Goal: Communication & Community: Answer question/provide support

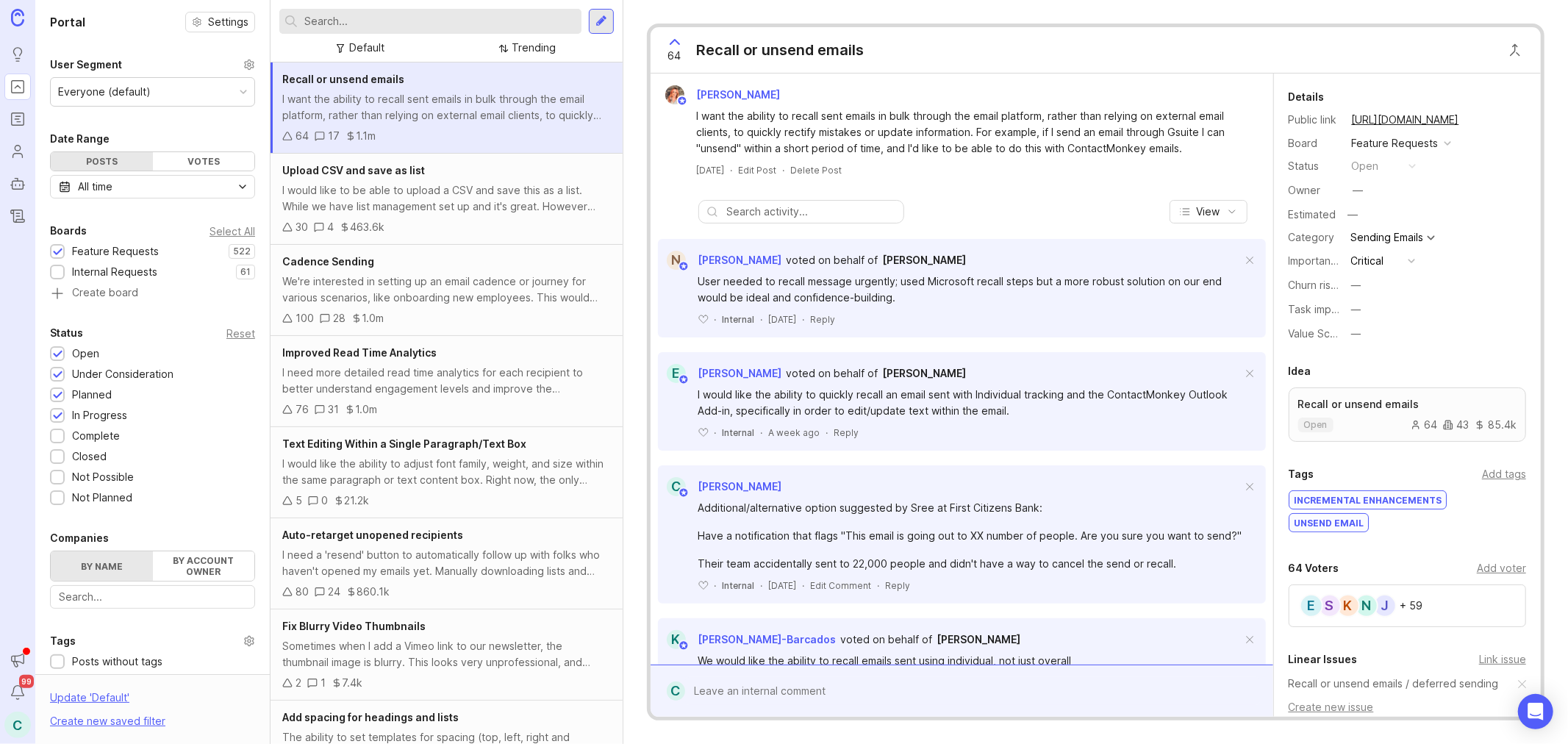
click at [450, 20] on input "text" at bounding box center [439, 22] width 271 height 16
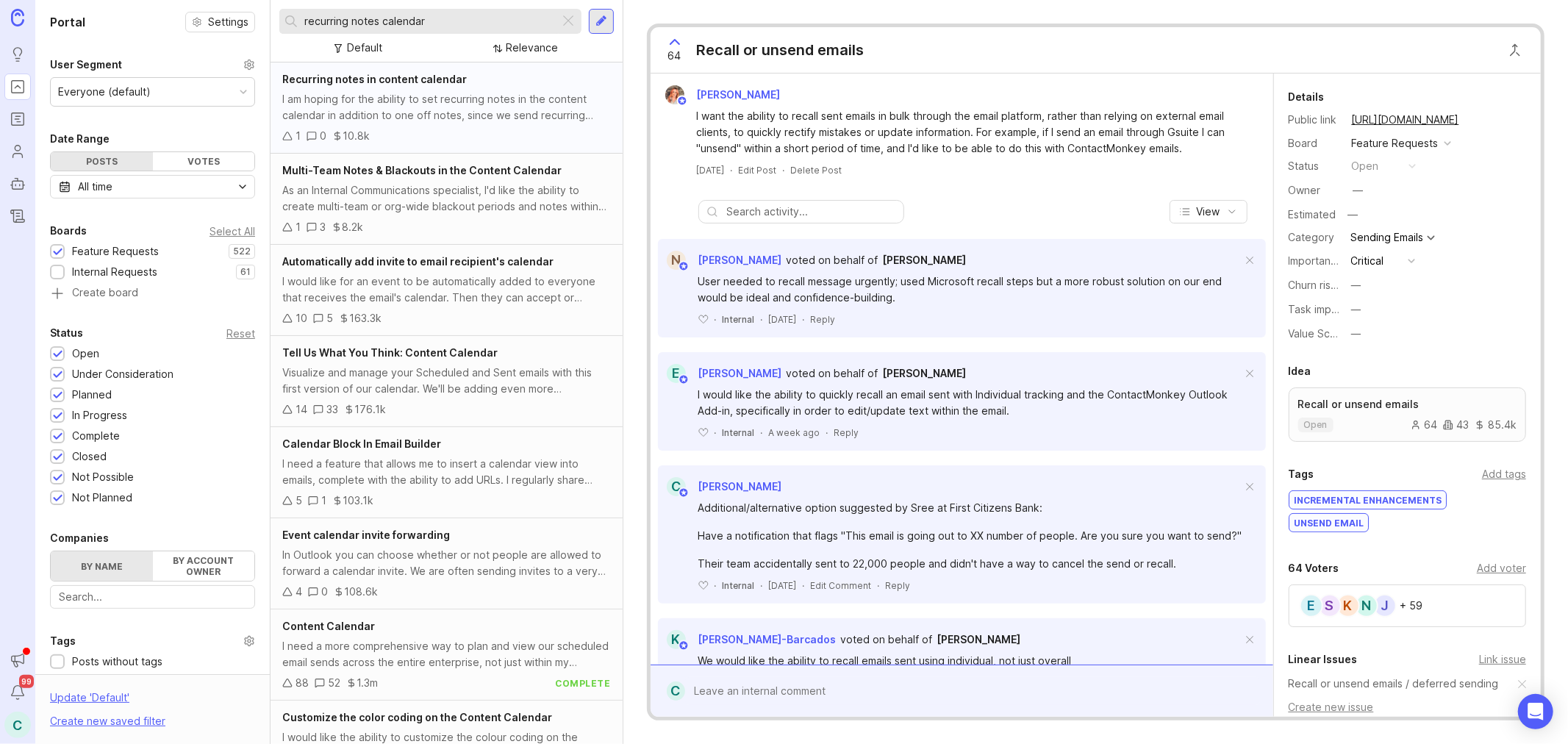
type input "recurring notes calendar"
click at [483, 113] on div "I am hoping for the ability to set recurring notes in the content calendar in a…" at bounding box center [447, 107] width 329 height 32
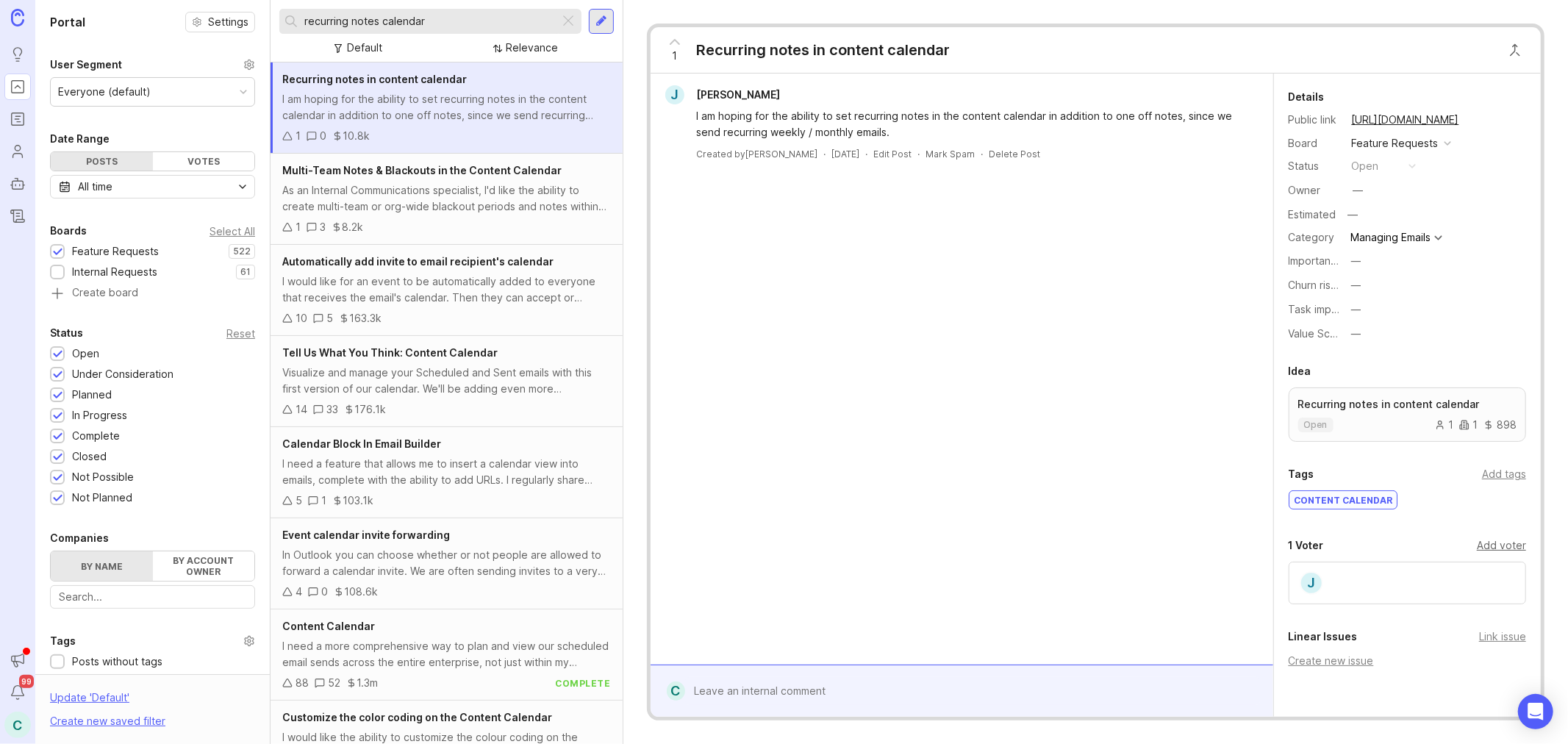
click at [1494, 545] on div "Add voter" at bounding box center [1502, 545] width 49 height 16
click at [1448, 565] on div at bounding box center [1407, 576] width 238 height 29
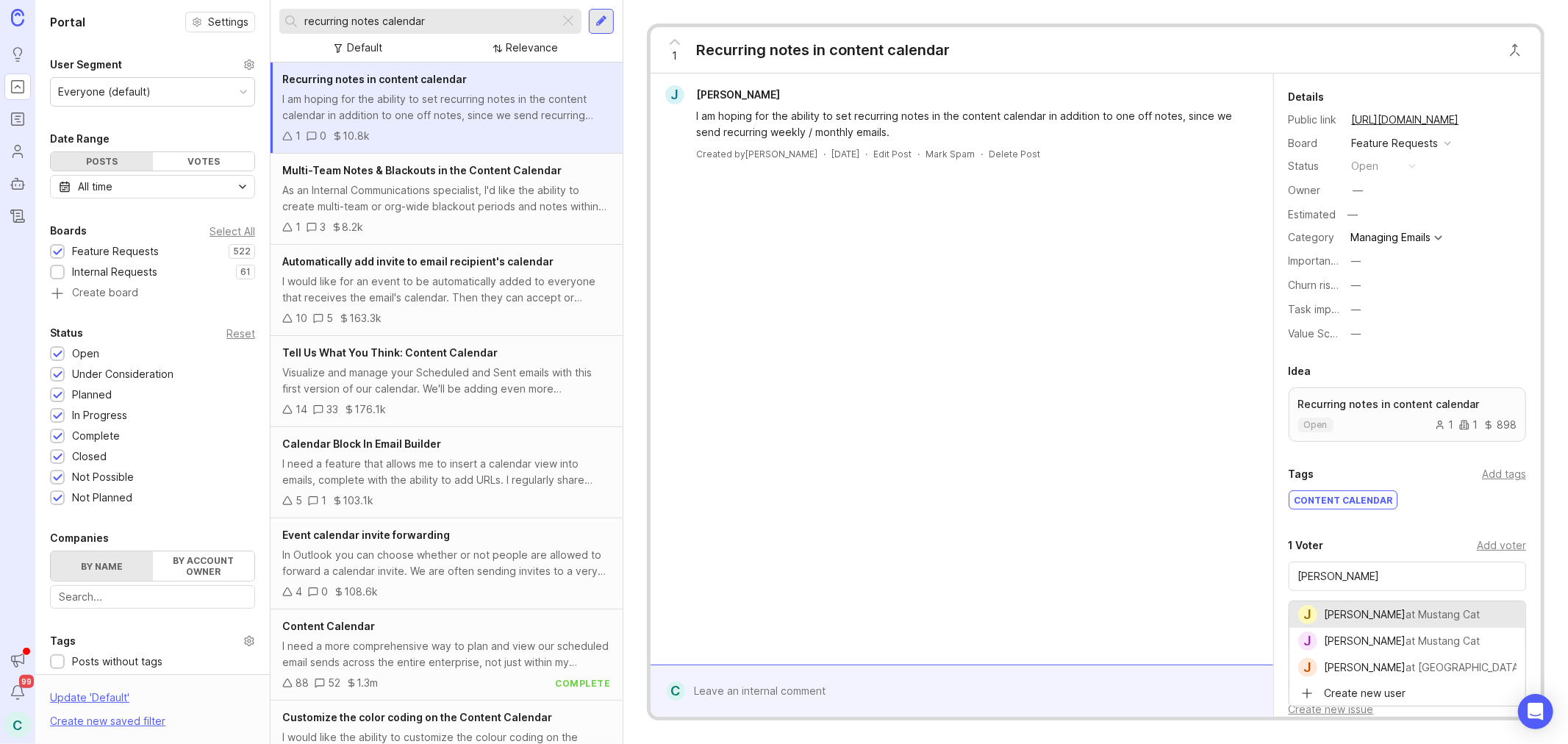
type input "[PERSON_NAME]"
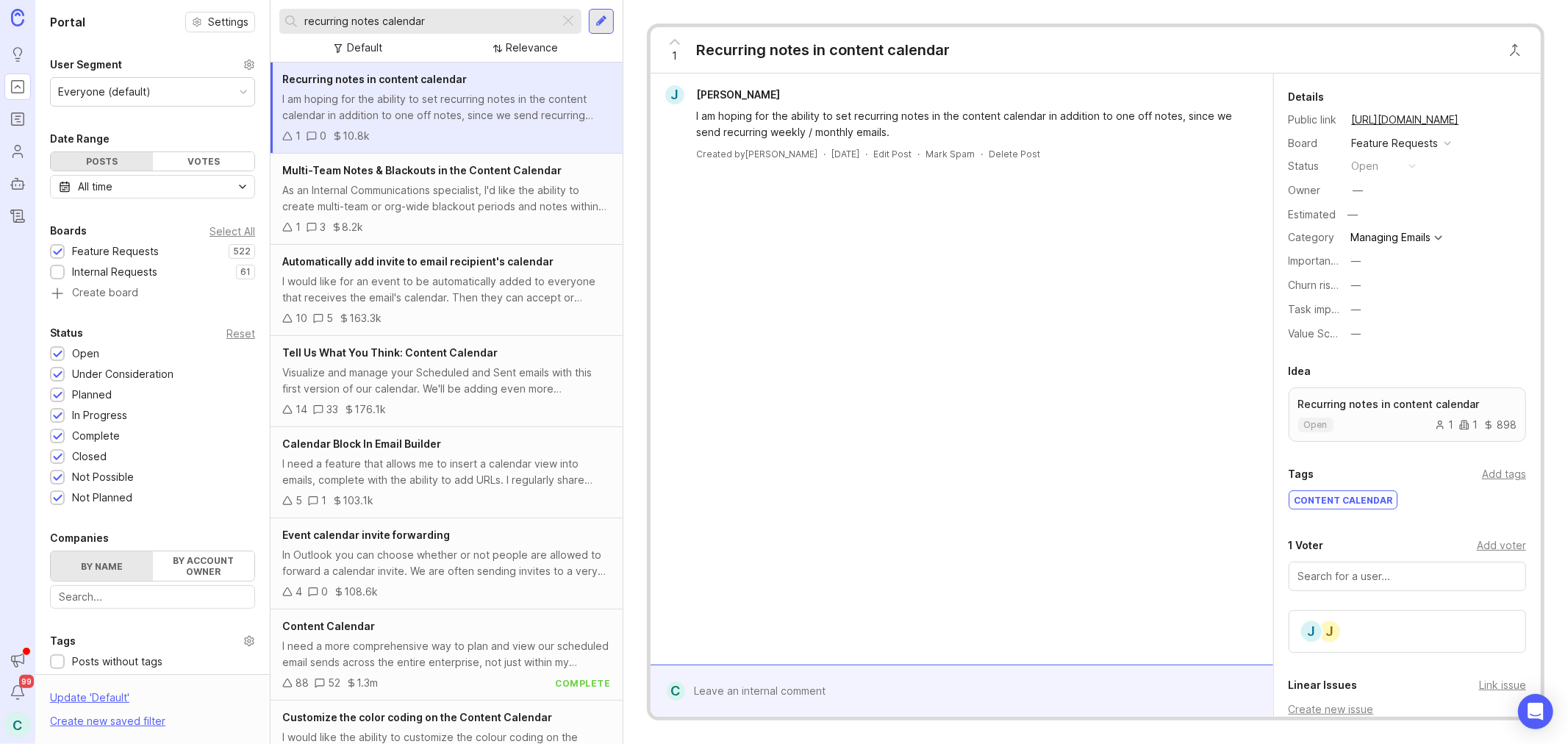
click at [461, 13] on input "recurring notes calendar" at bounding box center [429, 22] width 250 height 16
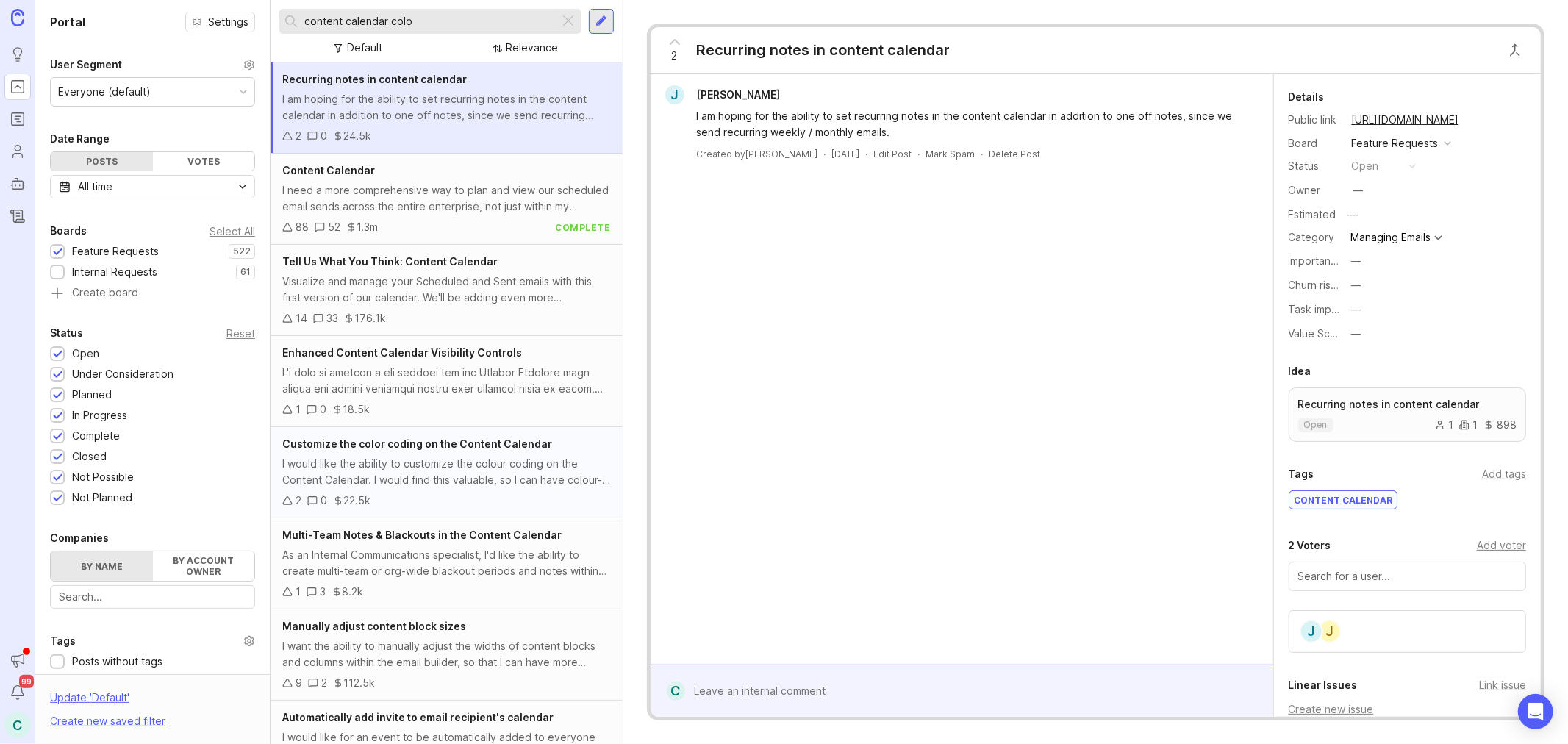
type input "content calendar colo"
click at [520, 486] on div "I would like the ability to customize the colour coding on the Content Calendar…" at bounding box center [447, 471] width 329 height 32
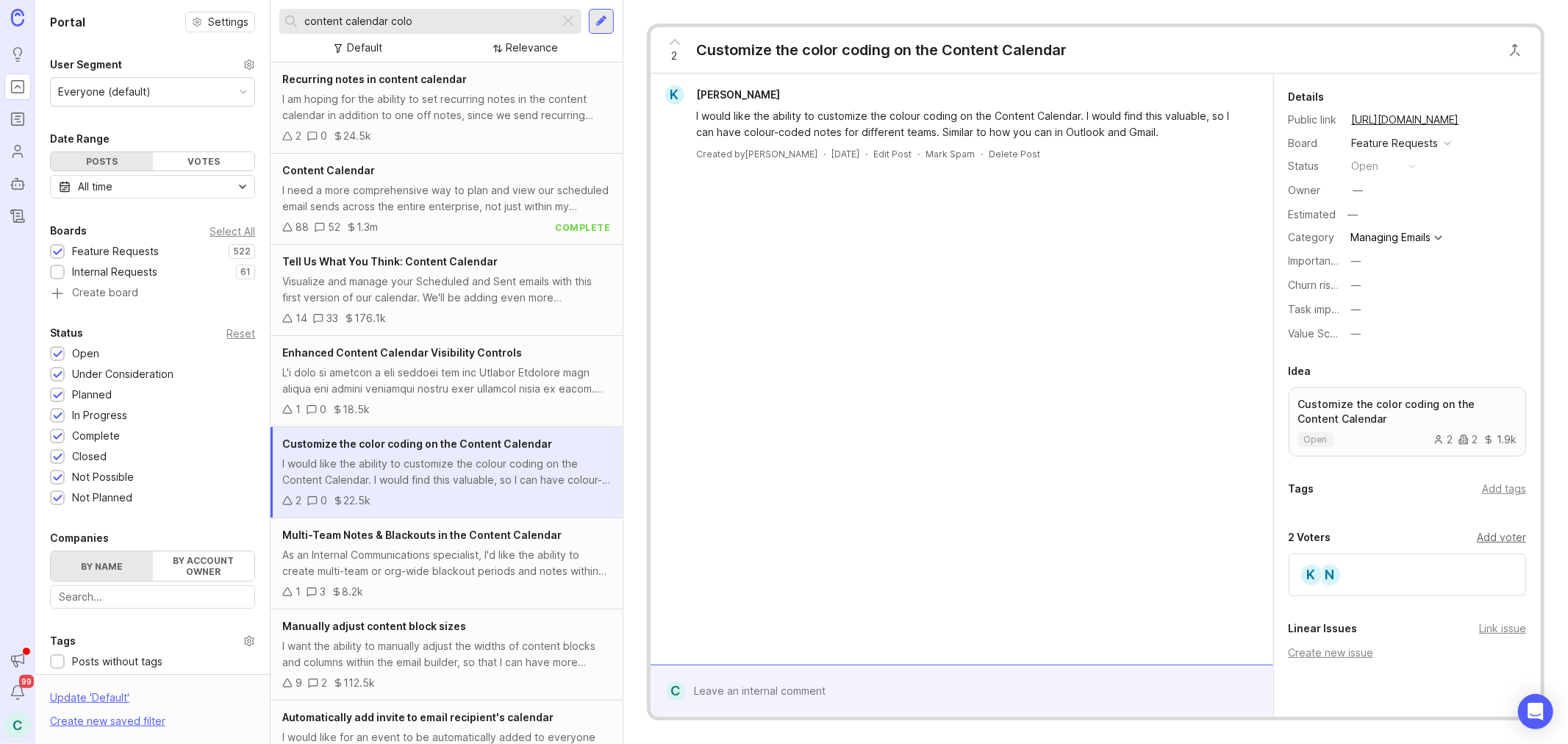
click at [1484, 535] on div "Add voter" at bounding box center [1502, 537] width 49 height 16
click at [1401, 568] on input "text" at bounding box center [1407, 568] width 218 height 16
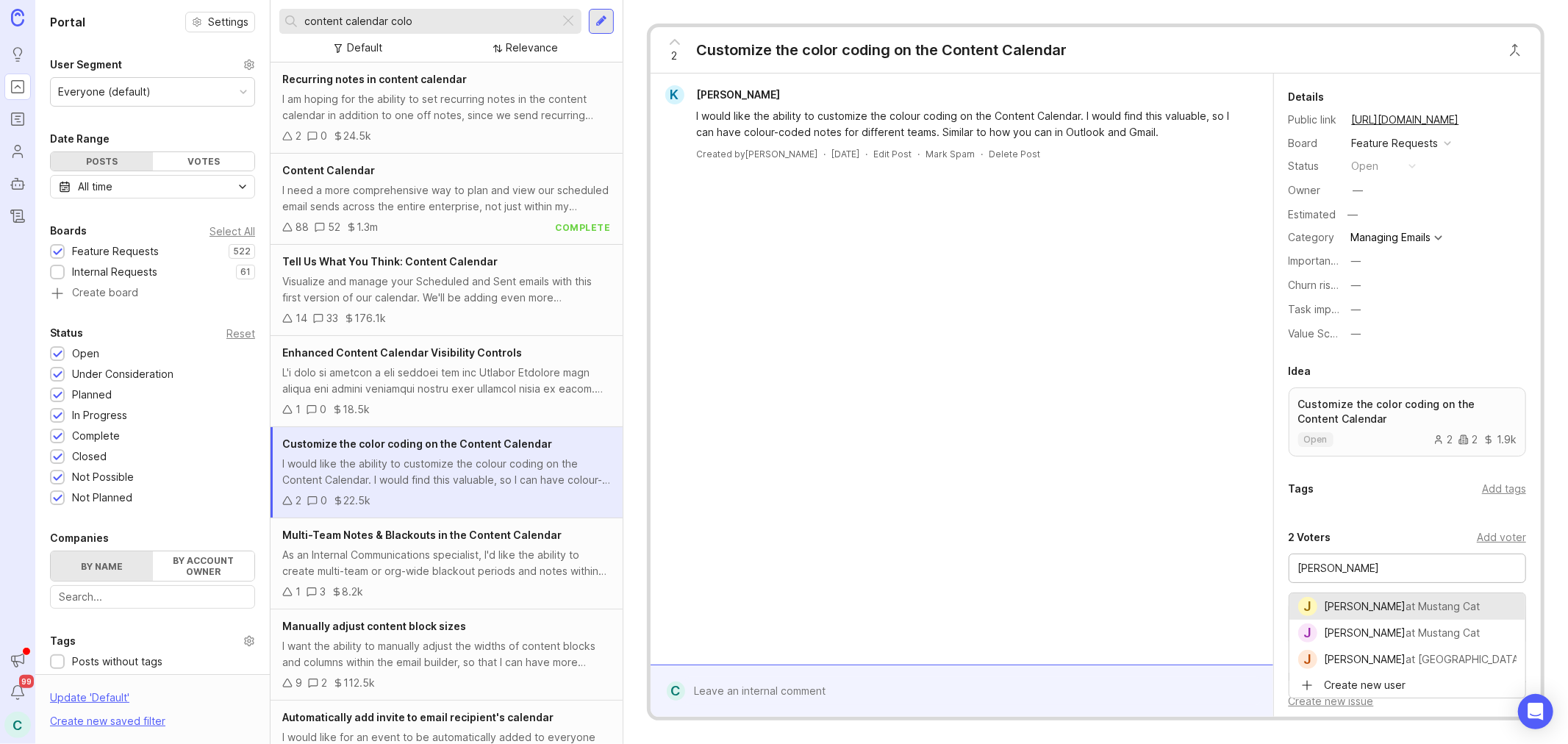
type input "[PERSON_NAME]"
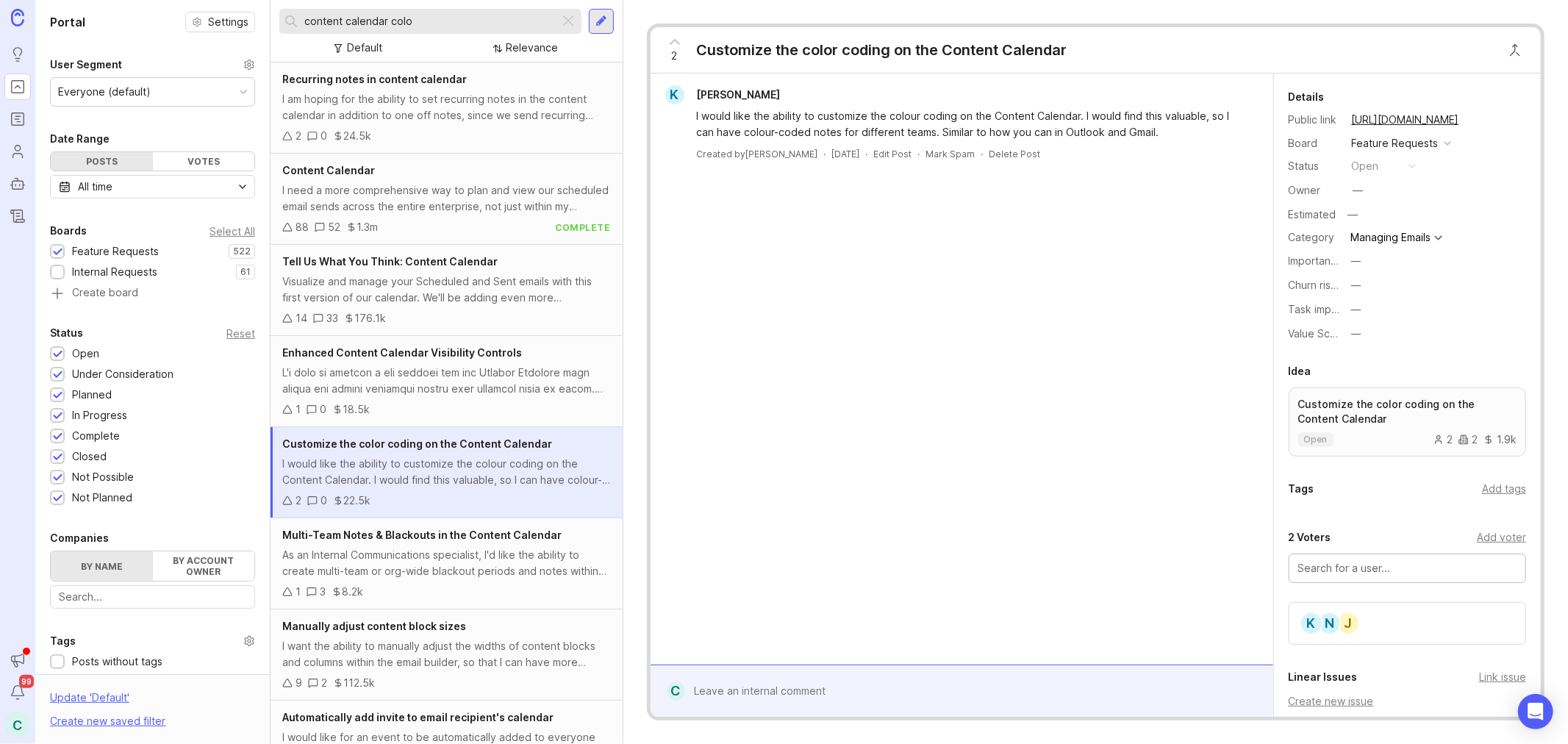
click at [448, 18] on input "content calendar colo" at bounding box center [429, 22] width 250 height 16
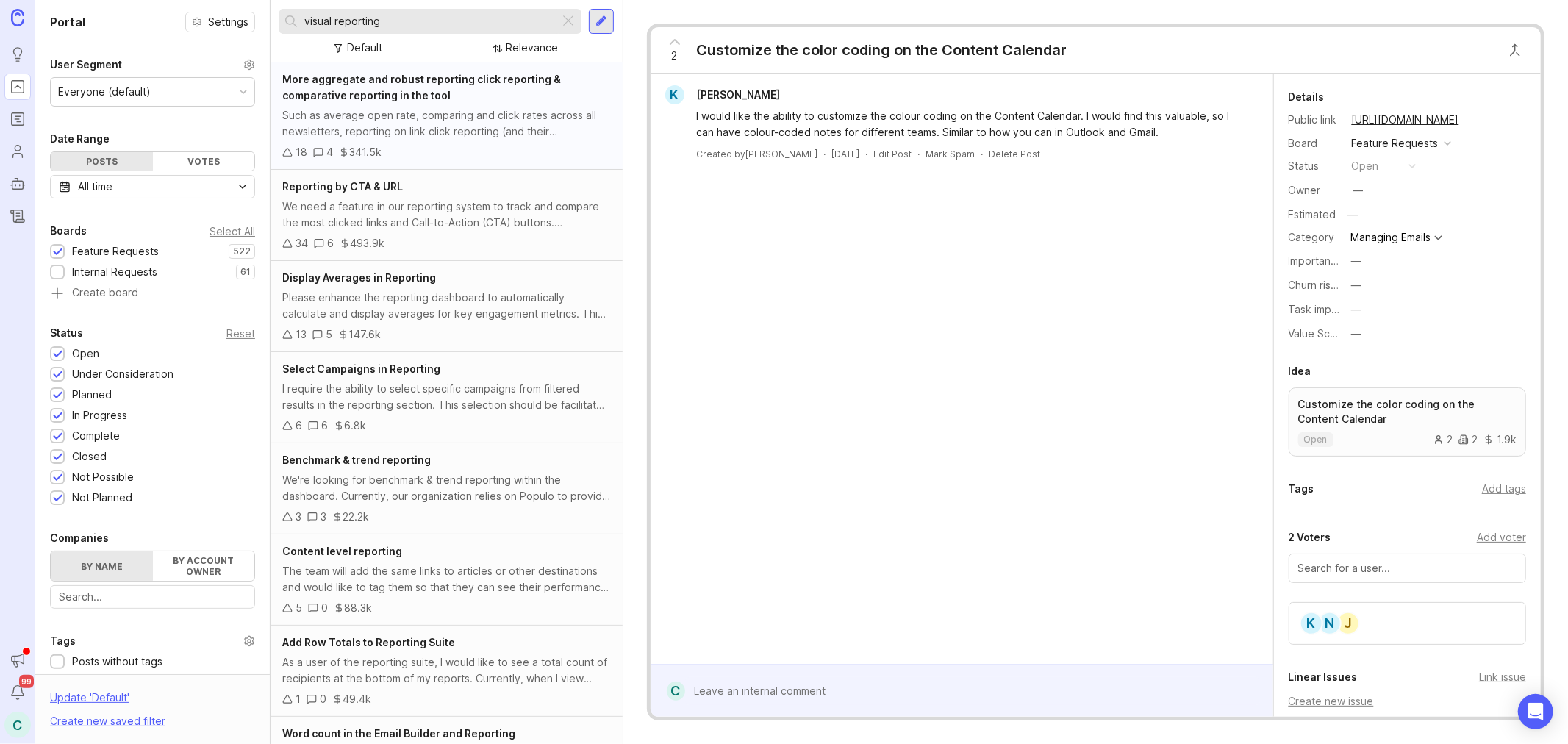
type input "visual reporting"
click at [467, 120] on div "Such as average open rate, comparing and click rates across all newsletters, re…" at bounding box center [447, 123] width 329 height 32
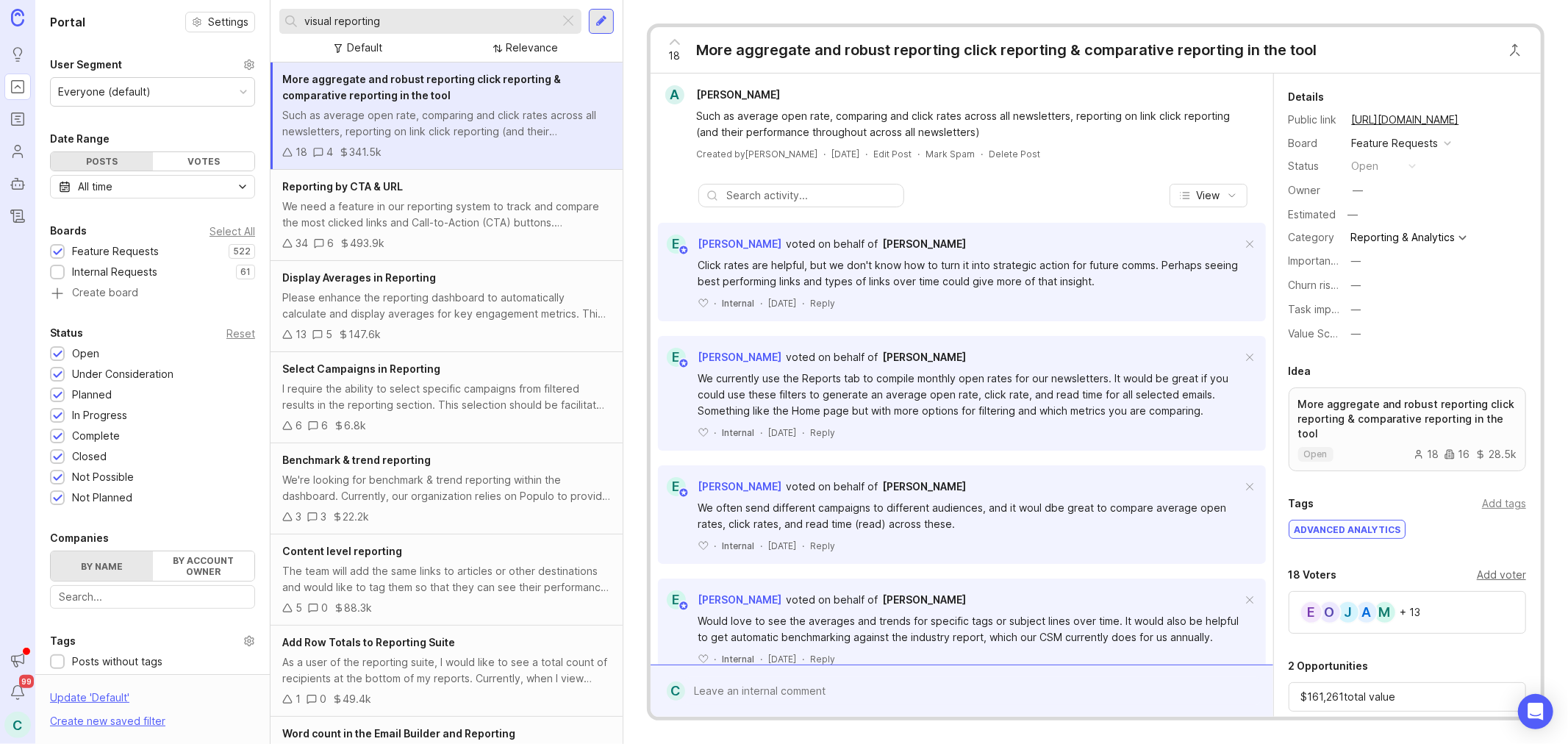
click at [1493, 572] on div "Add voter" at bounding box center [1502, 575] width 49 height 16
type input "[PERSON_NAME]"
click at [342, 19] on input "visual reporting" at bounding box center [429, 22] width 250 height 16
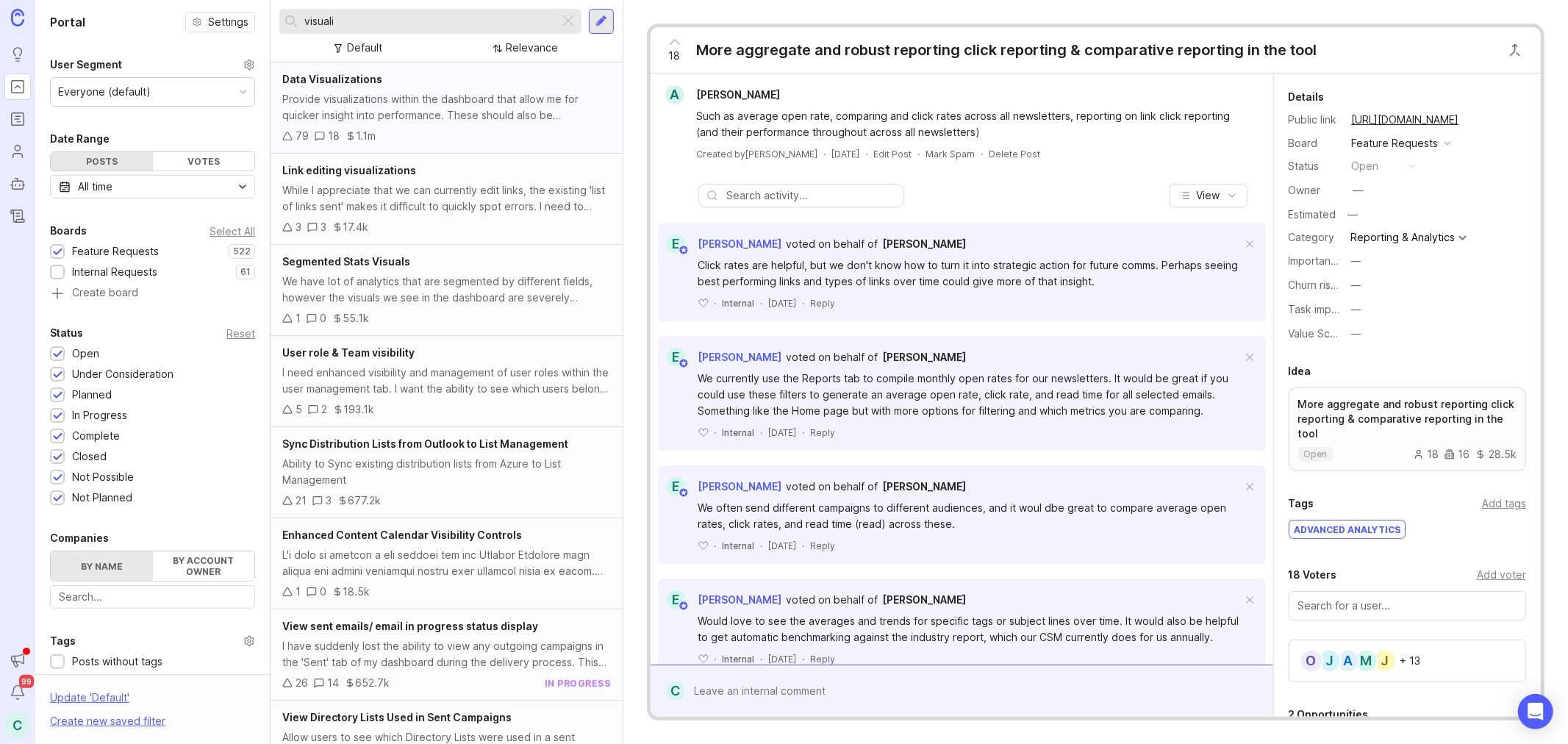
type input "visuali"
click at [525, 107] on div "Provide visualizations within the dashboard that allow me for quicker insight i…" at bounding box center [447, 107] width 329 height 32
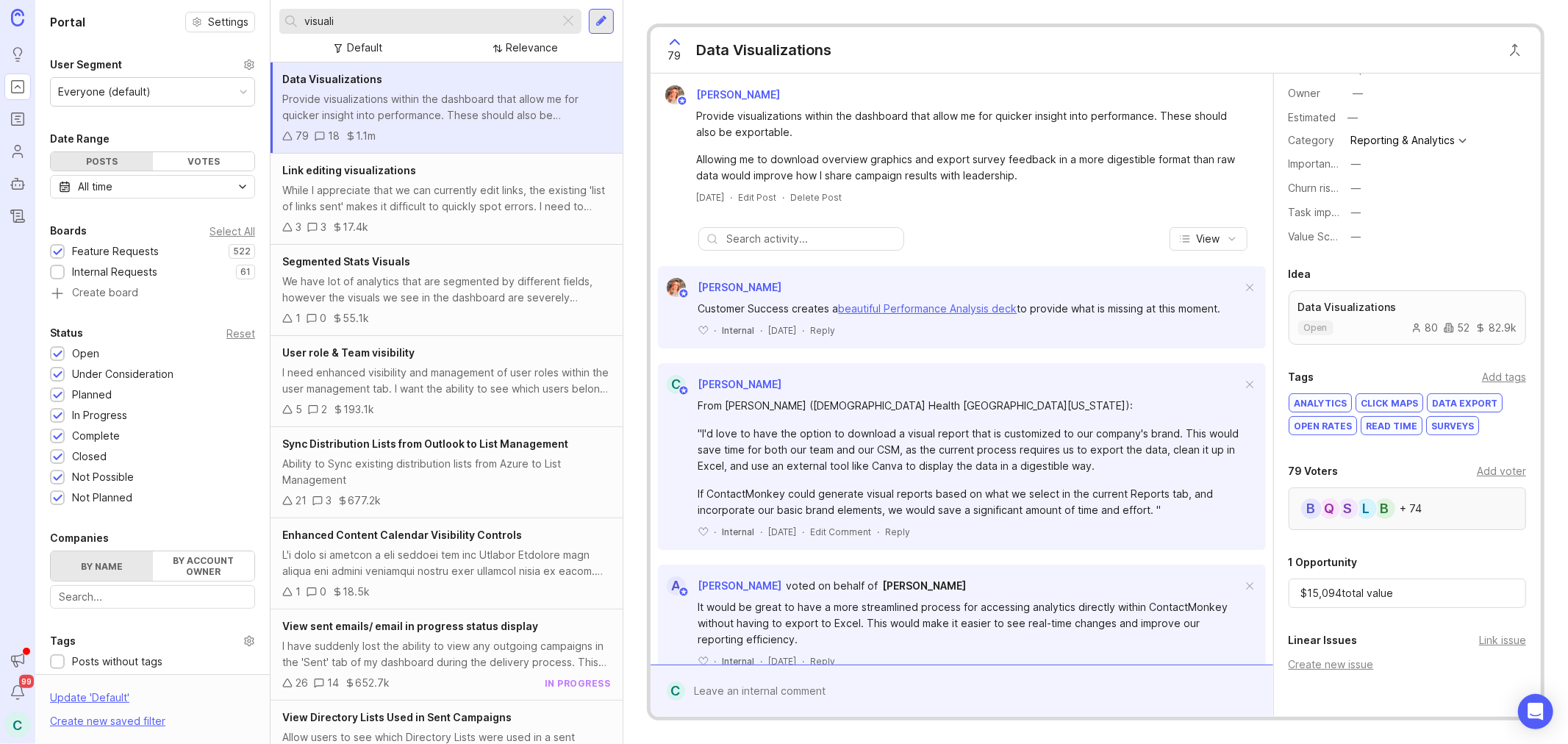
scroll to position [185, 0]
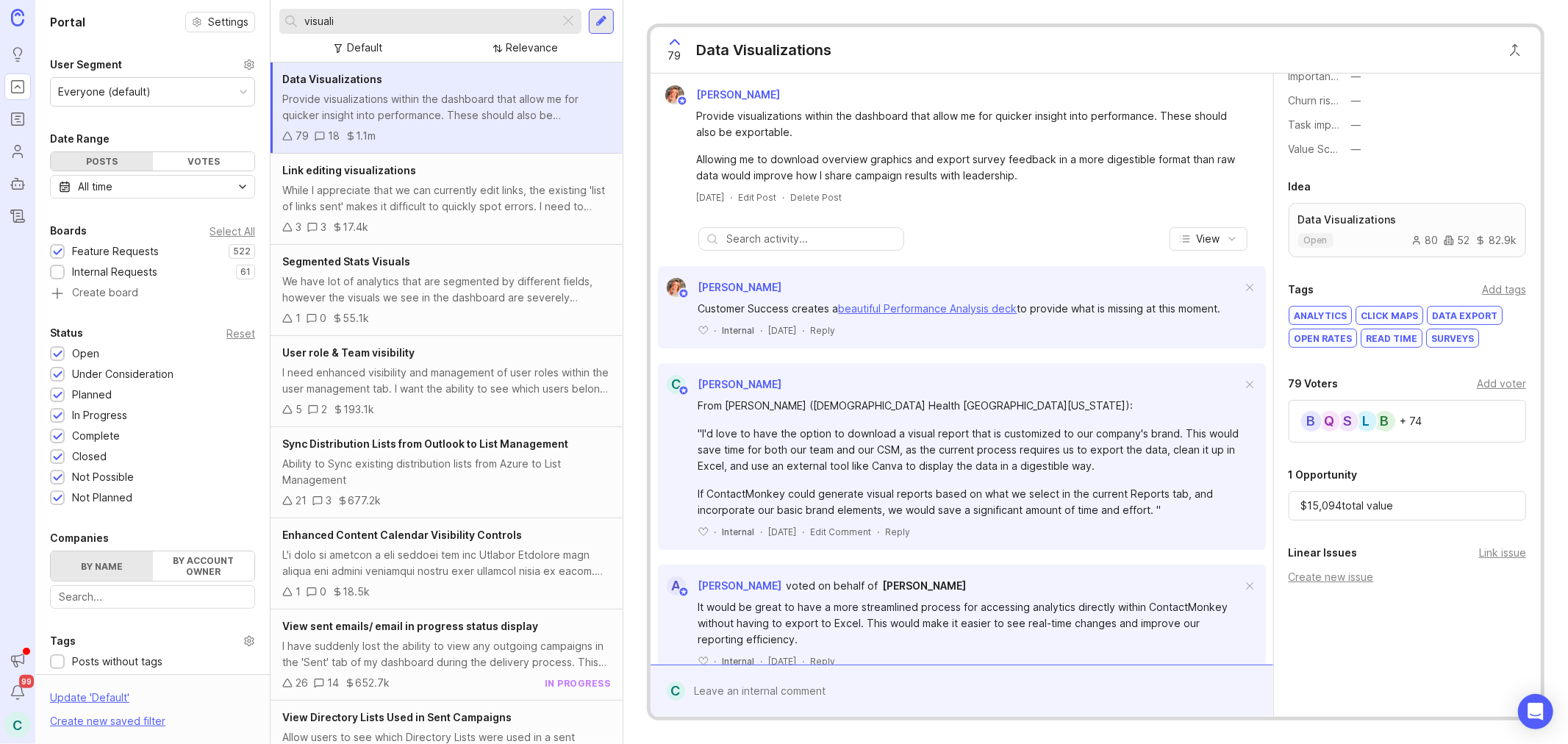
click at [1486, 394] on div "79 Voters Add voter b L S Q B + 74" at bounding box center [1407, 409] width 267 height 68
click at [1487, 388] on div "Add voter" at bounding box center [1502, 384] width 49 height 16
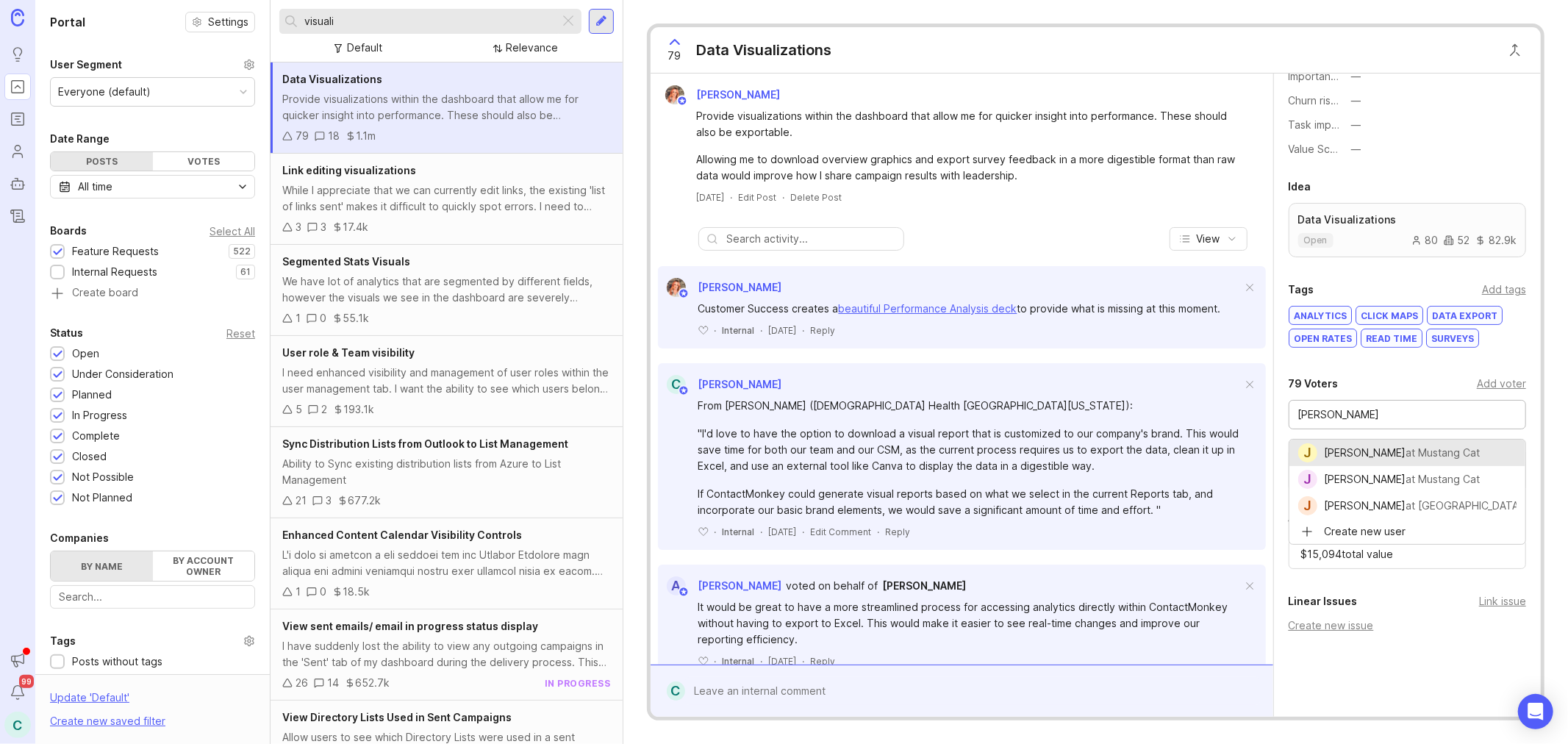
type input "[PERSON_NAME]"
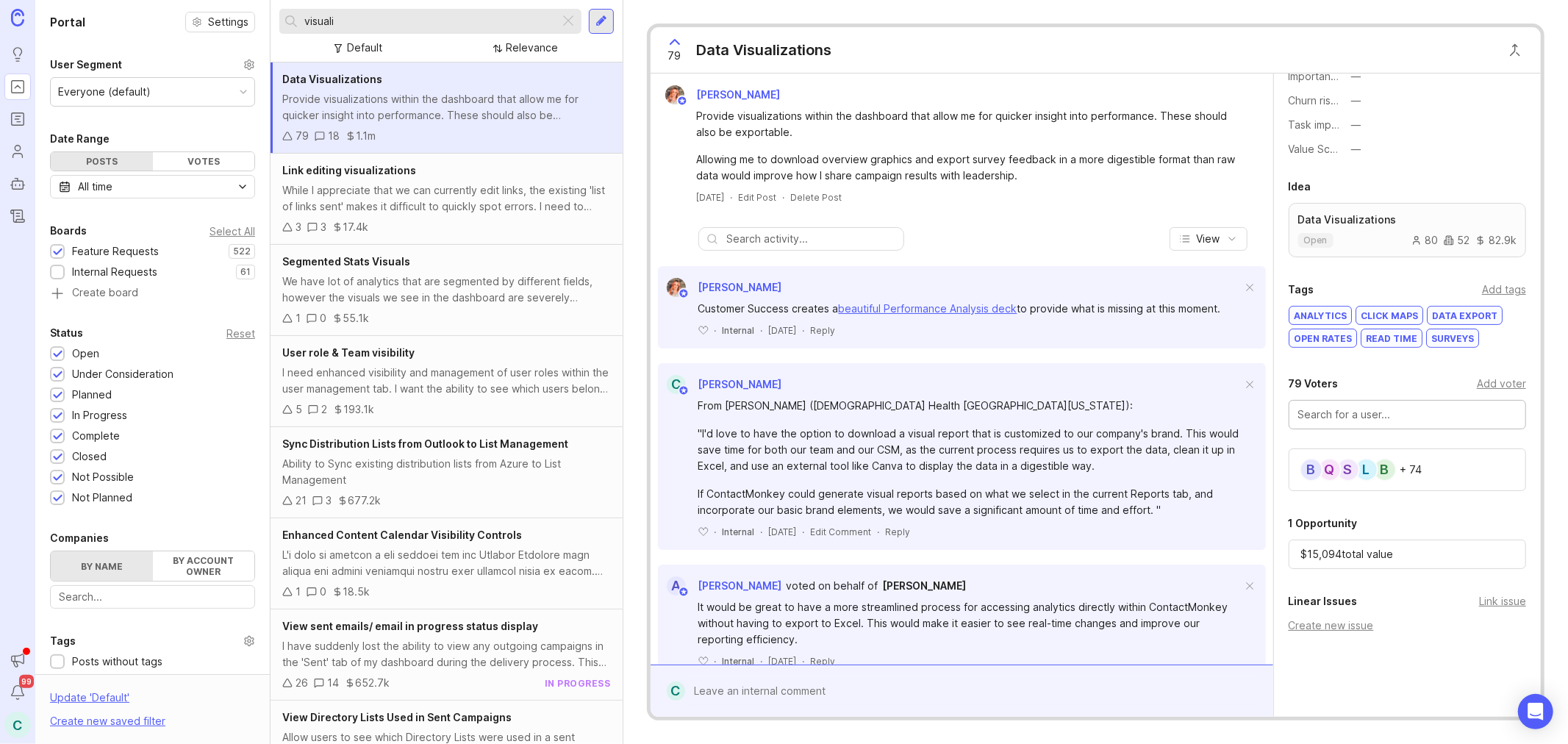
click at [355, 25] on input "visuali" at bounding box center [429, 22] width 250 height 16
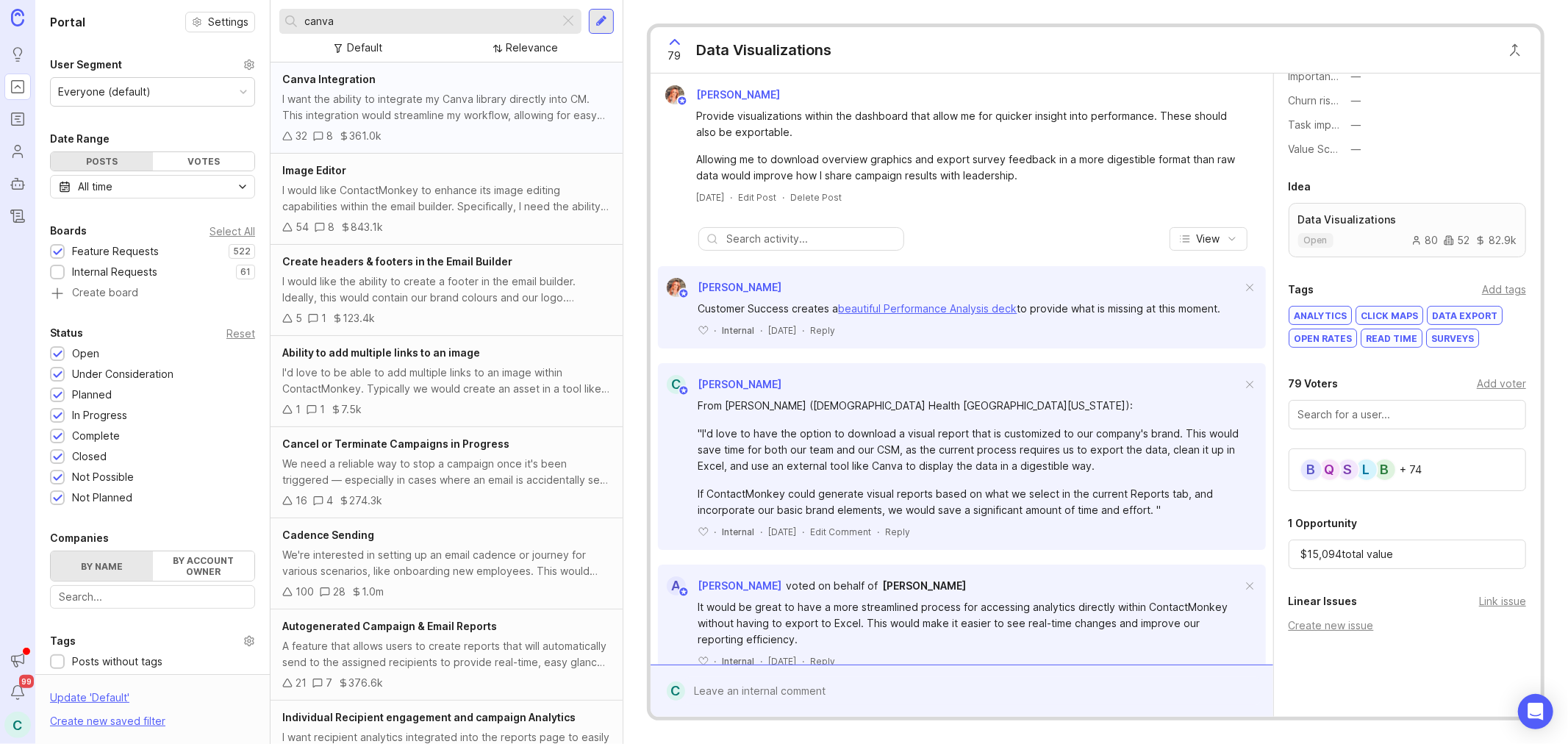
type input "canva"
click at [383, 108] on div "I want the ability to integrate my Canva library directly into CM. This integra…" at bounding box center [447, 107] width 329 height 32
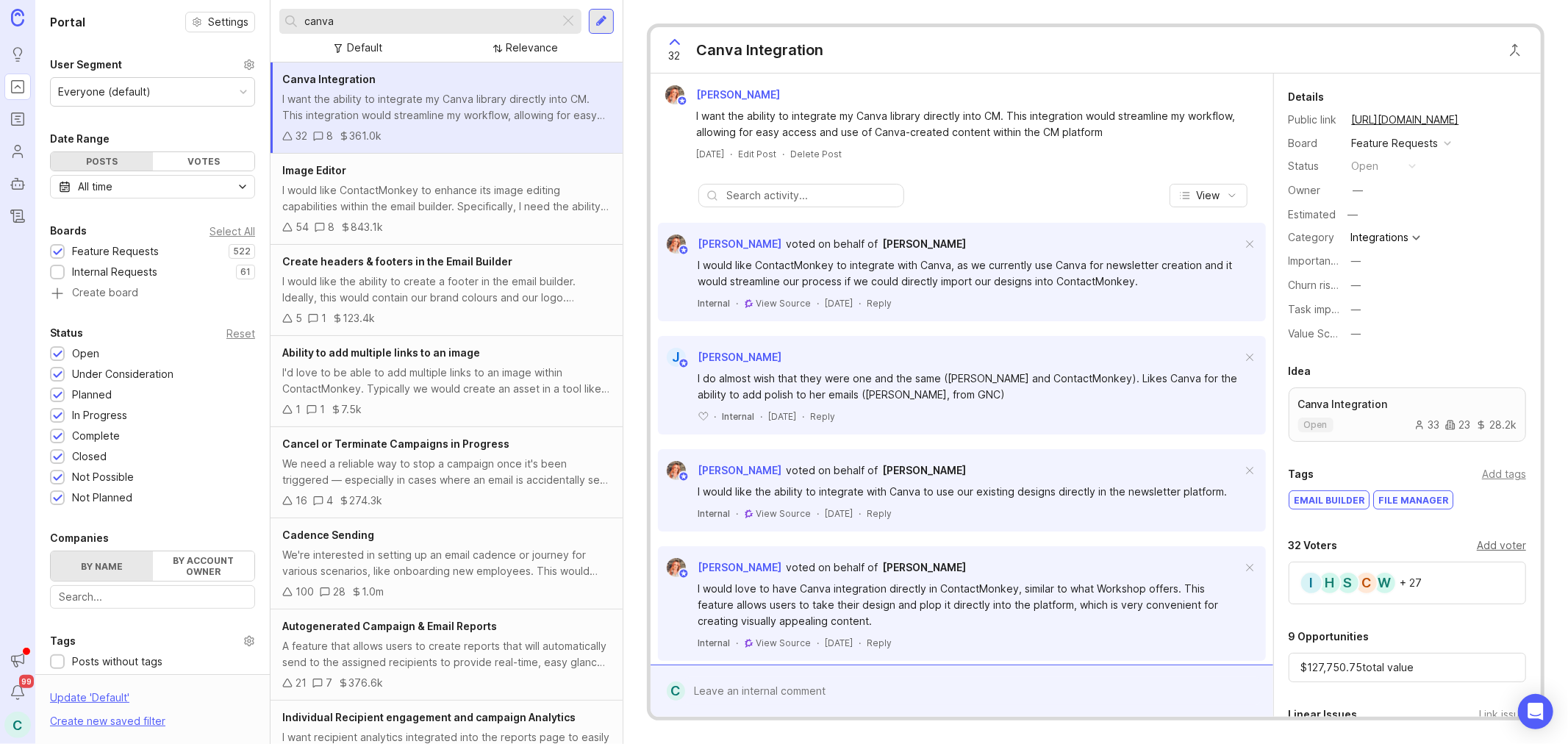
click at [1507, 552] on div "Add voter" at bounding box center [1502, 545] width 49 height 16
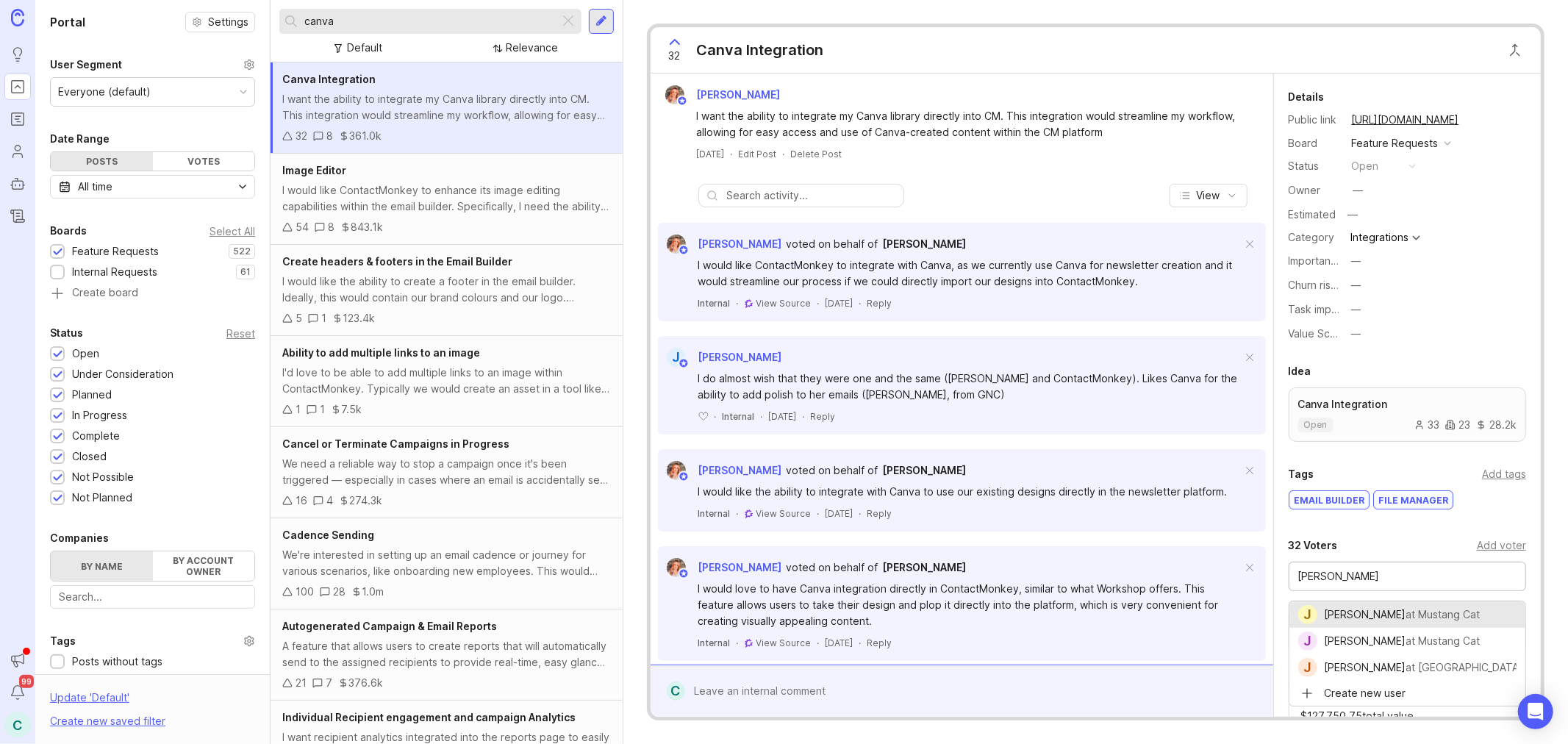
type input "[PERSON_NAME]"
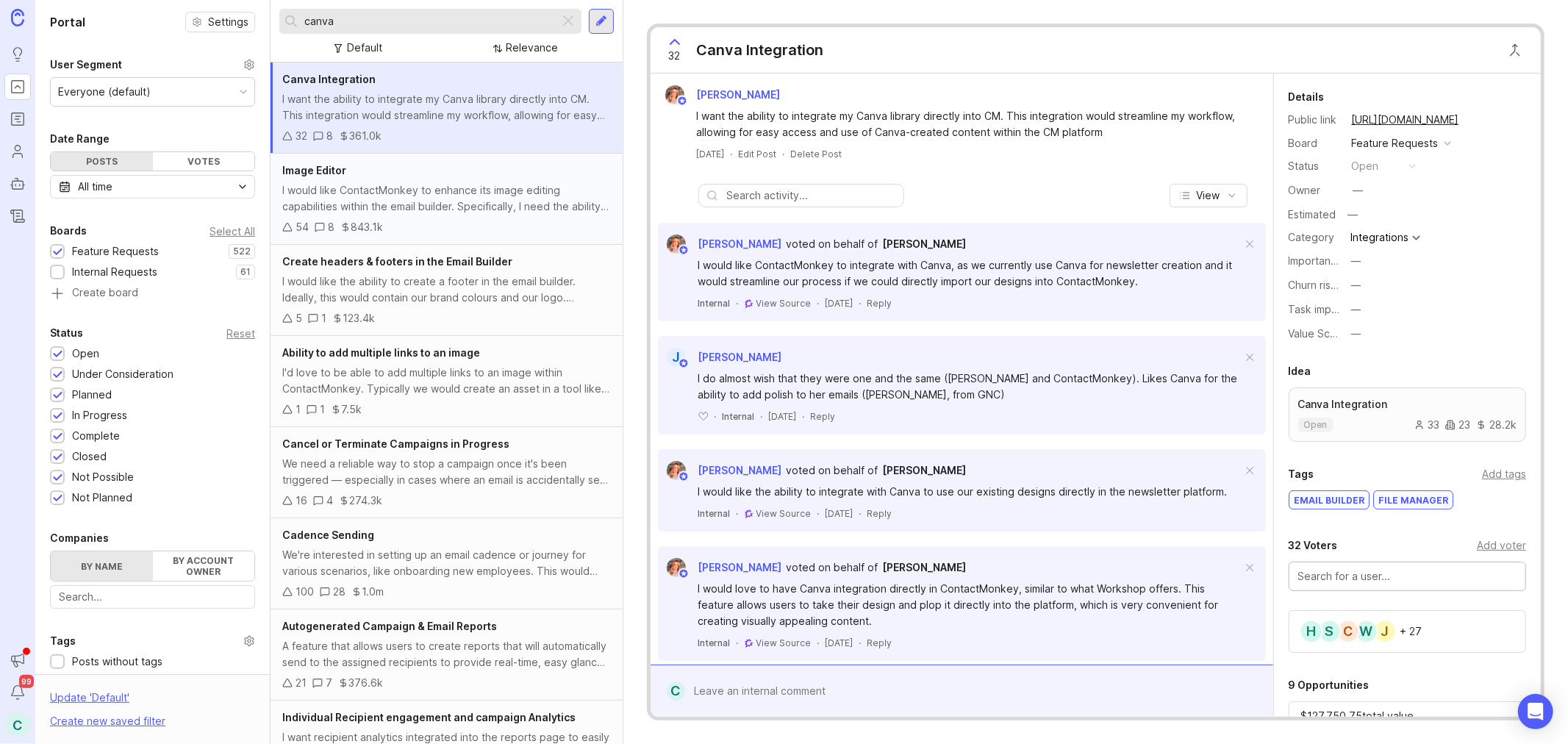
click at [471, 206] on div "I would like ContactMonkey to enhance its image editing capabilities within the…" at bounding box center [447, 198] width 329 height 32
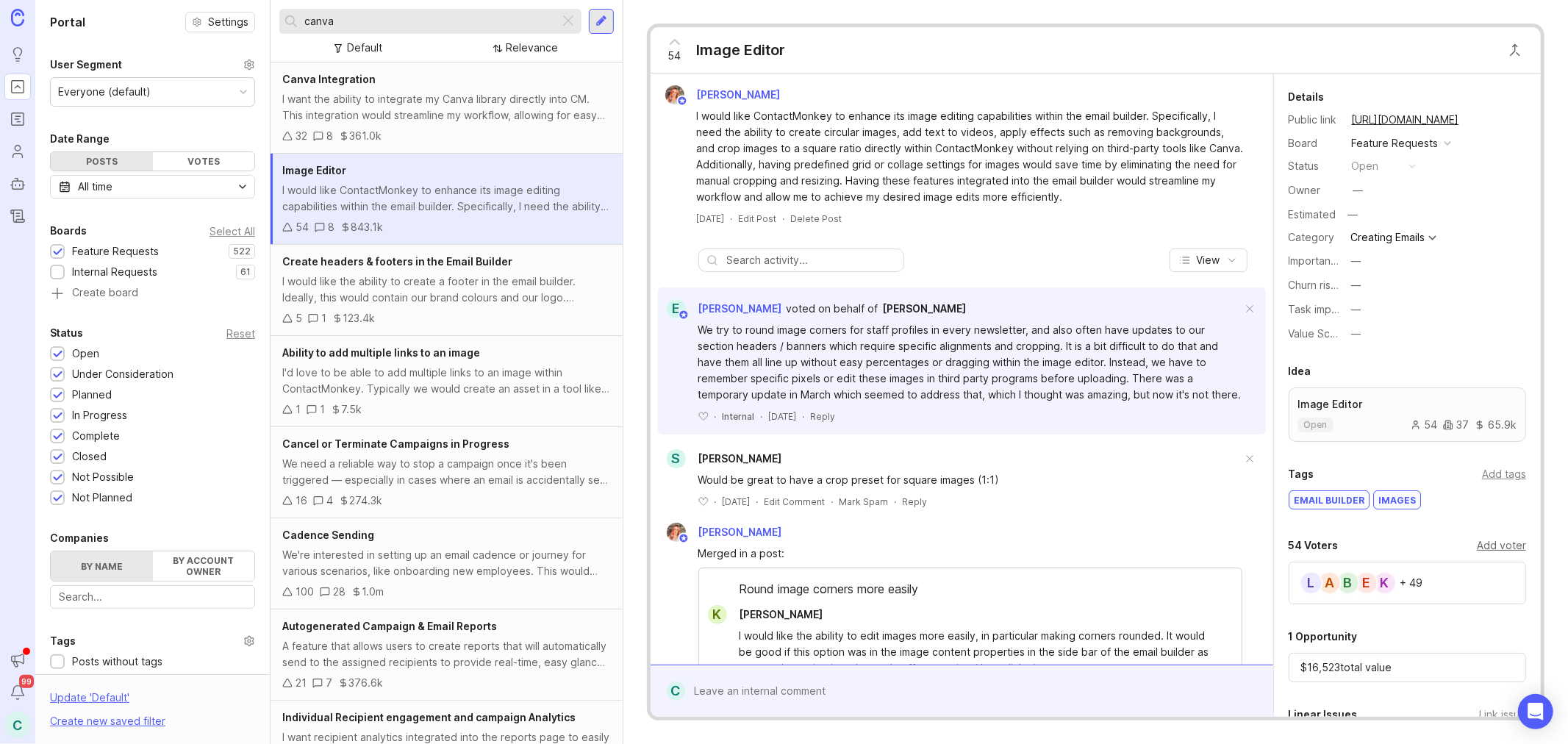
click at [1504, 544] on div "Add voter" at bounding box center [1502, 545] width 49 height 16
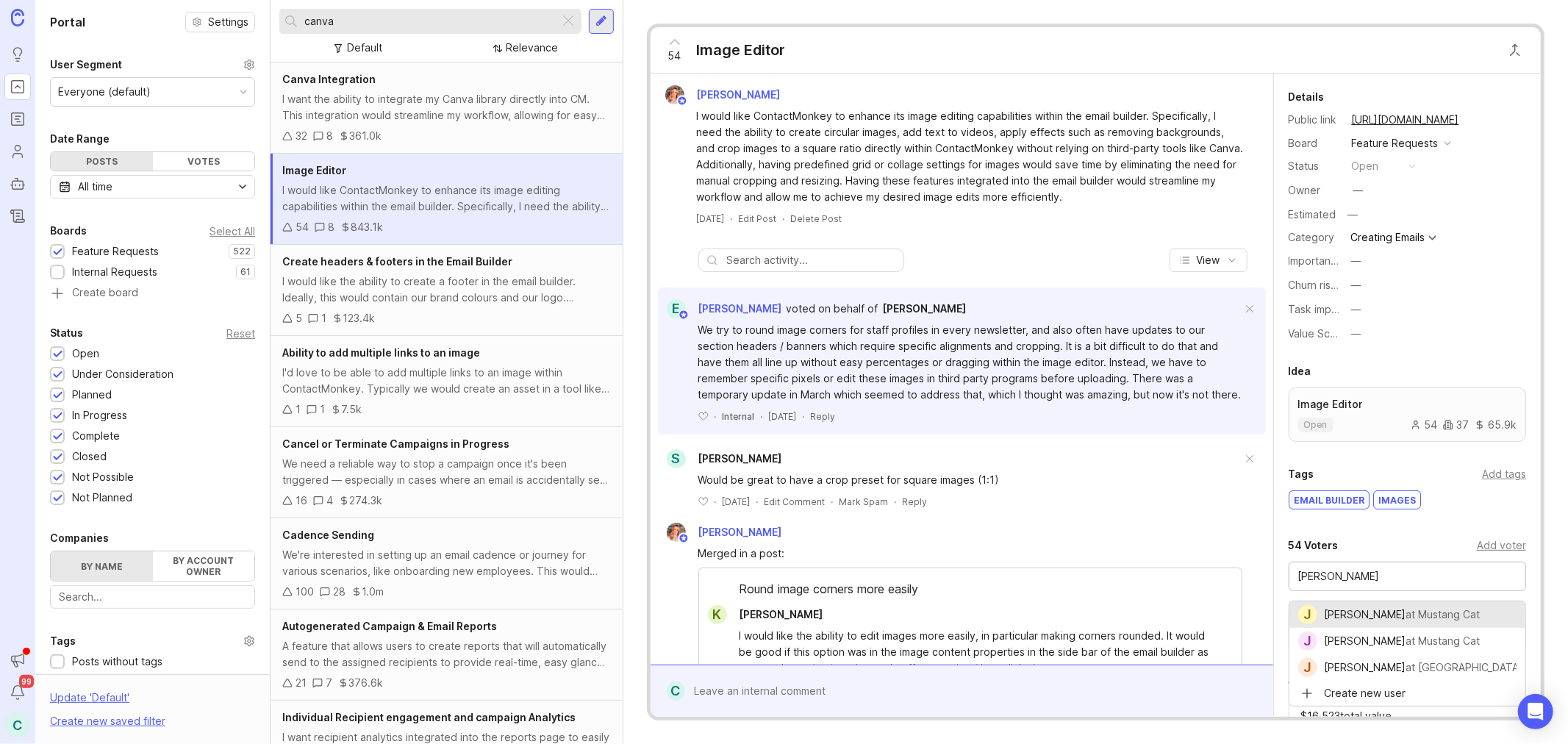
type input "[PERSON_NAME]"
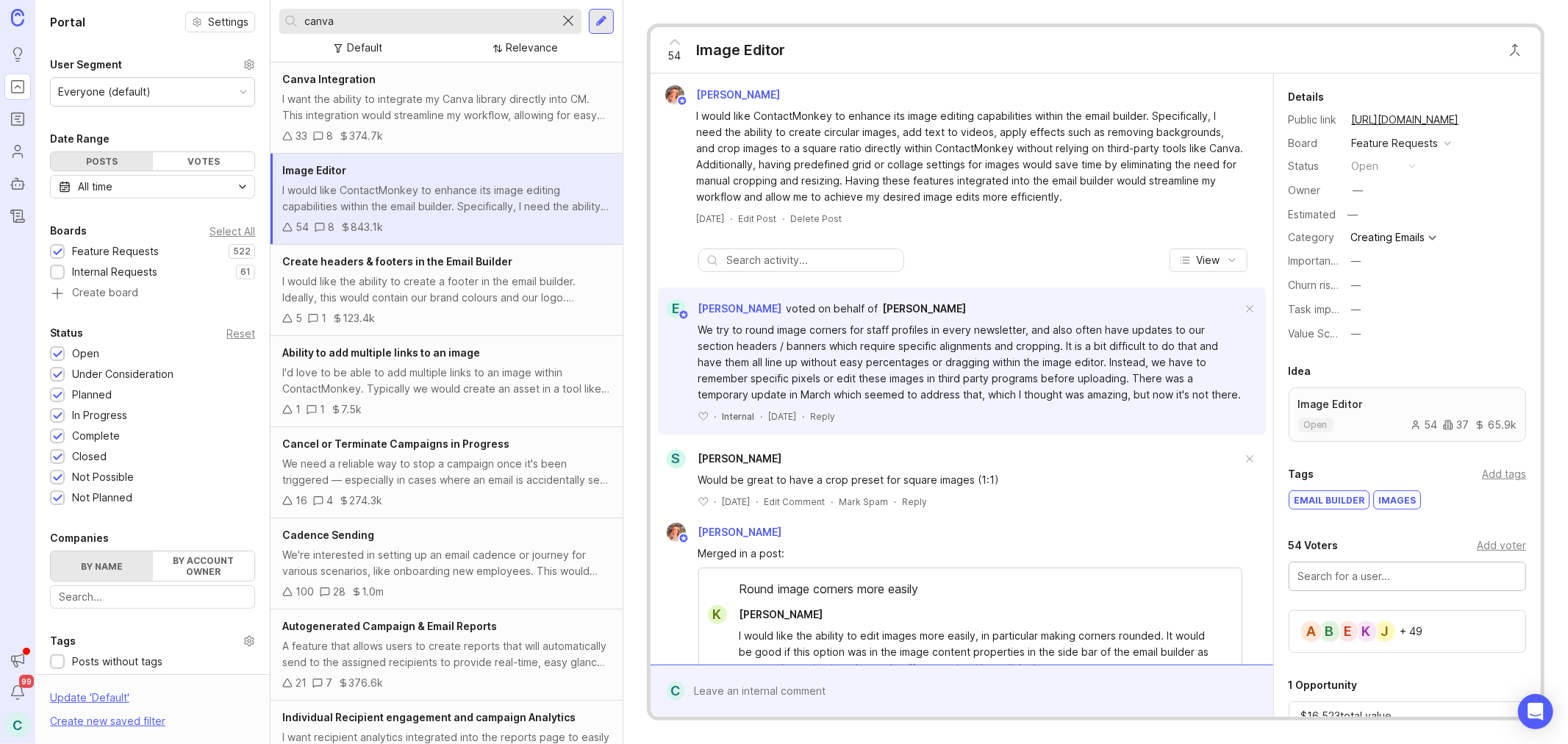
click at [568, 19] on div at bounding box center [569, 22] width 18 height 19
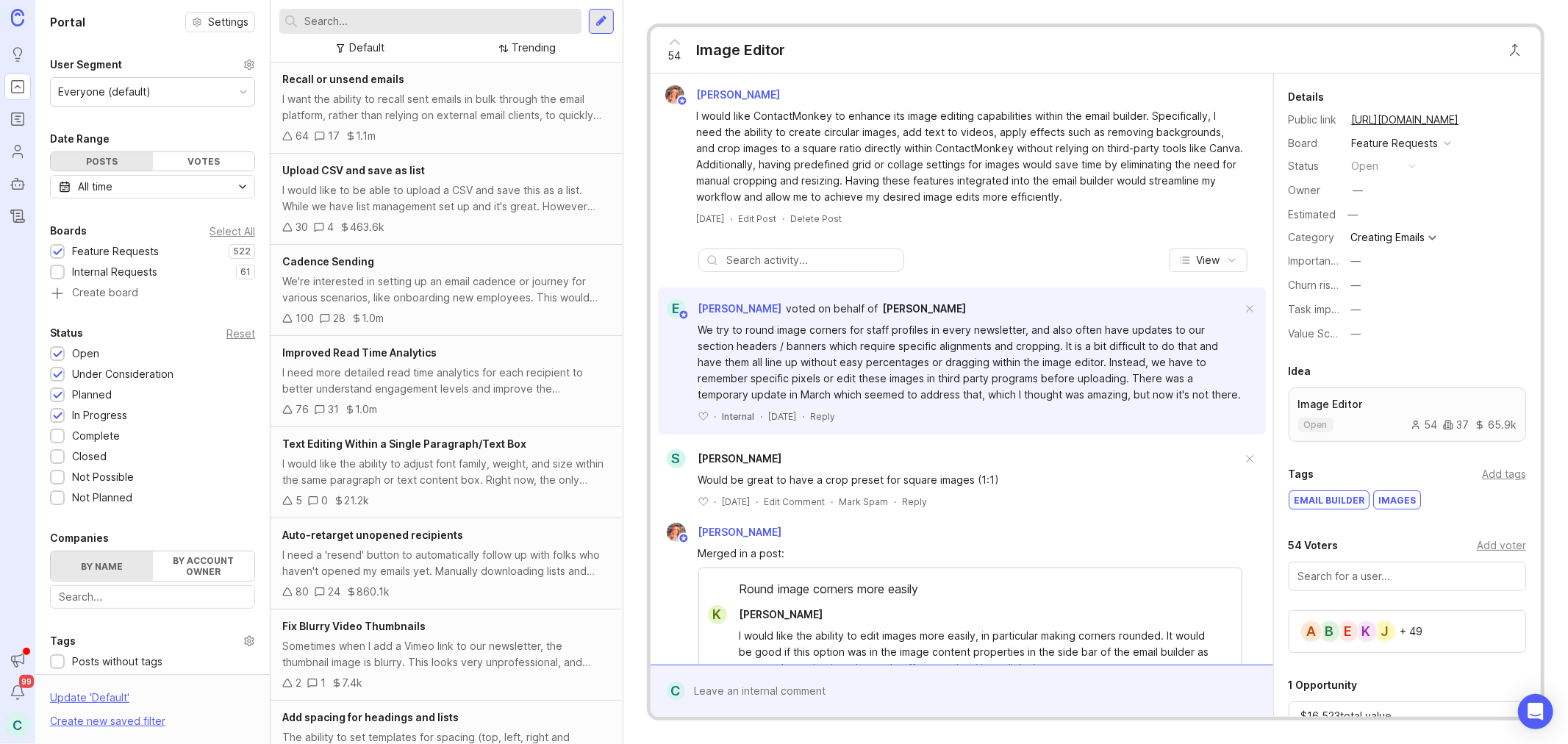
click at [518, 18] on input "text" at bounding box center [439, 22] width 271 height 16
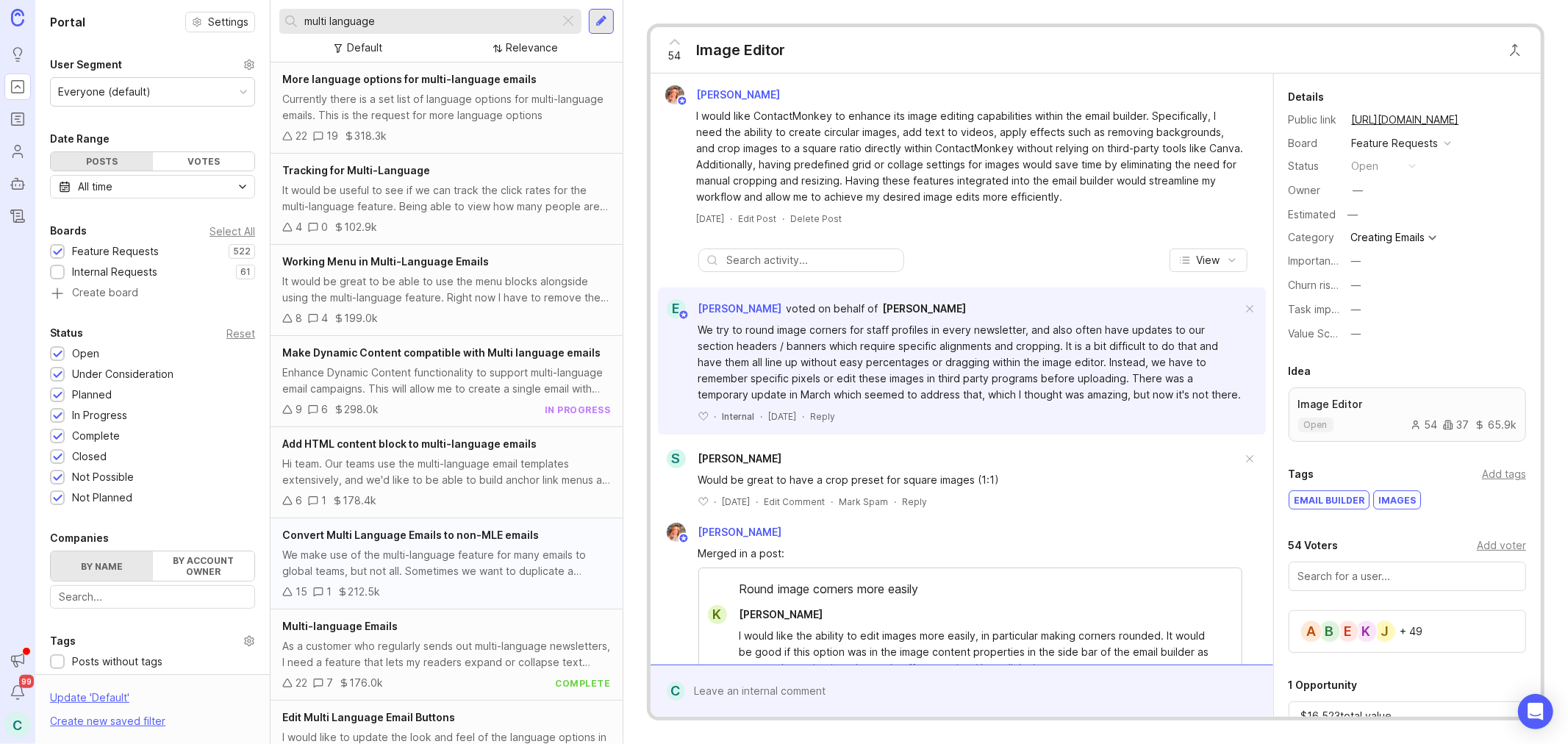
type input "multi language"
drag, startPoint x: 535, startPoint y: 527, endPoint x: 578, endPoint y: 530, distance: 43.1
click at [535, 527] on div "Convert Multi Language Emails to non-MLE emails" at bounding box center [447, 536] width 329 height 16
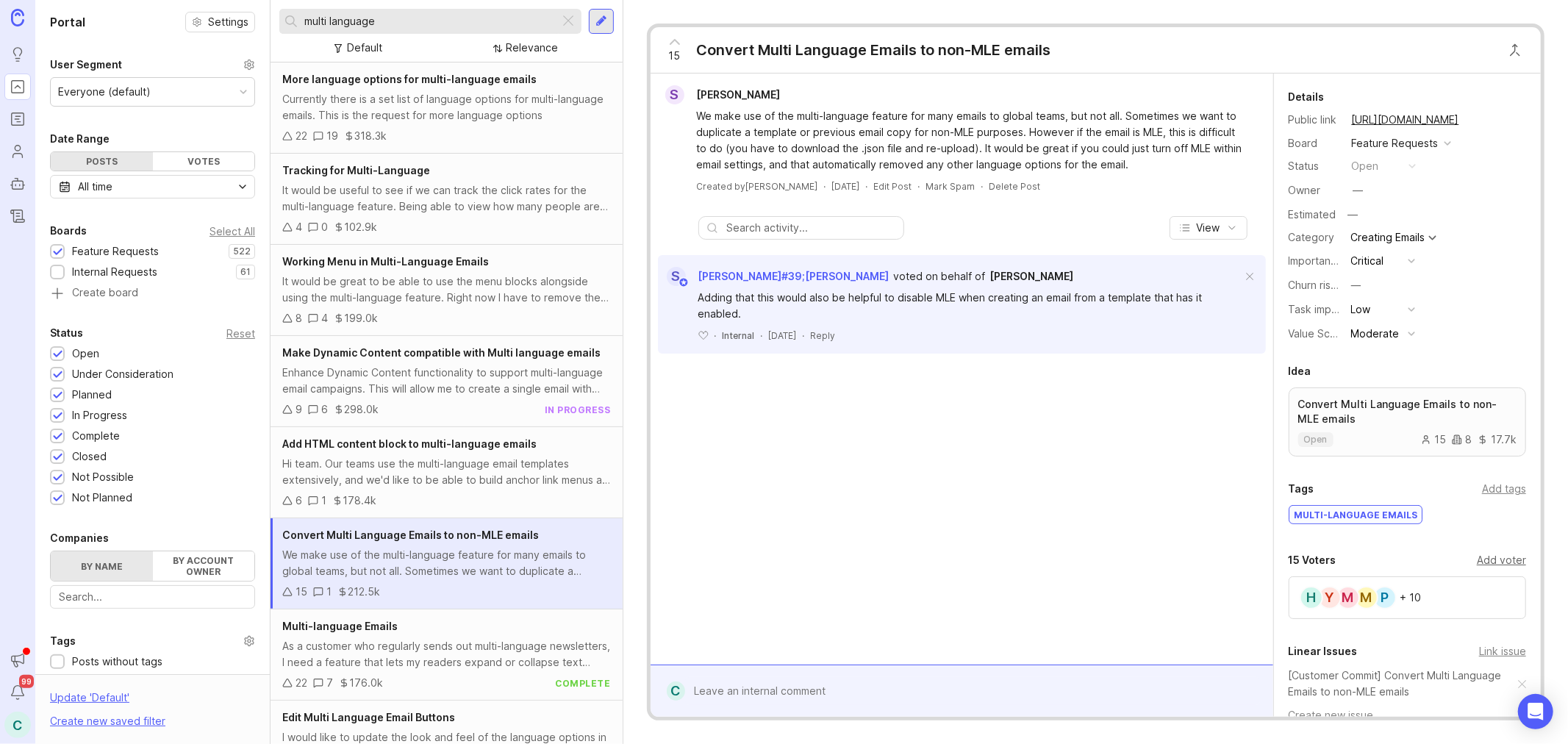
click at [1500, 557] on div "Add voter" at bounding box center [1502, 560] width 49 height 16
type input "[PERSON_NAME]"
click at [566, 20] on div at bounding box center [569, 22] width 18 height 19
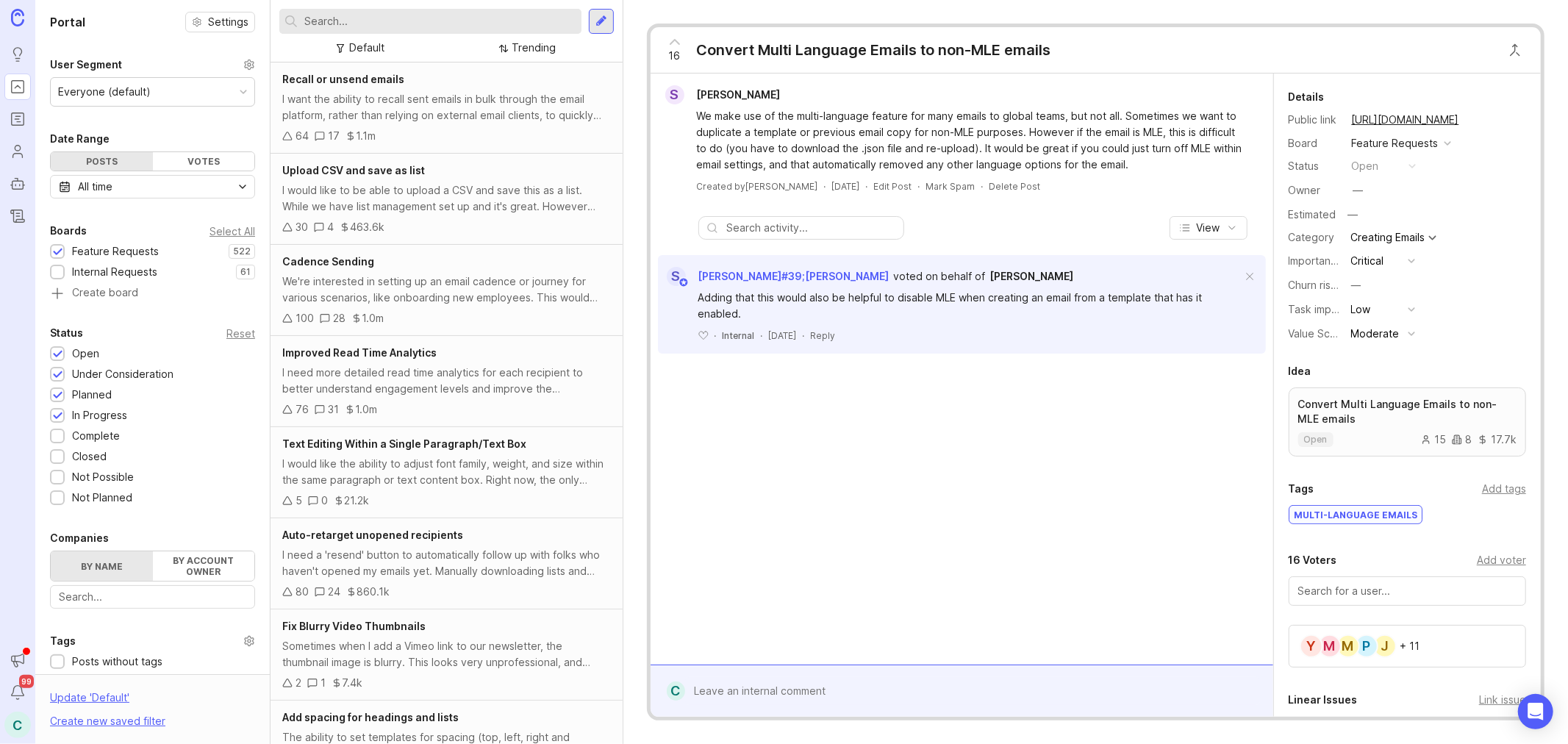
click at [645, 9] on div "16 Convert Multi Language Emails to non-MLE emails S [PERSON_NAME] We make use …" at bounding box center [1095, 372] width 944 height 744
